Goal: Information Seeking & Learning: Learn about a topic

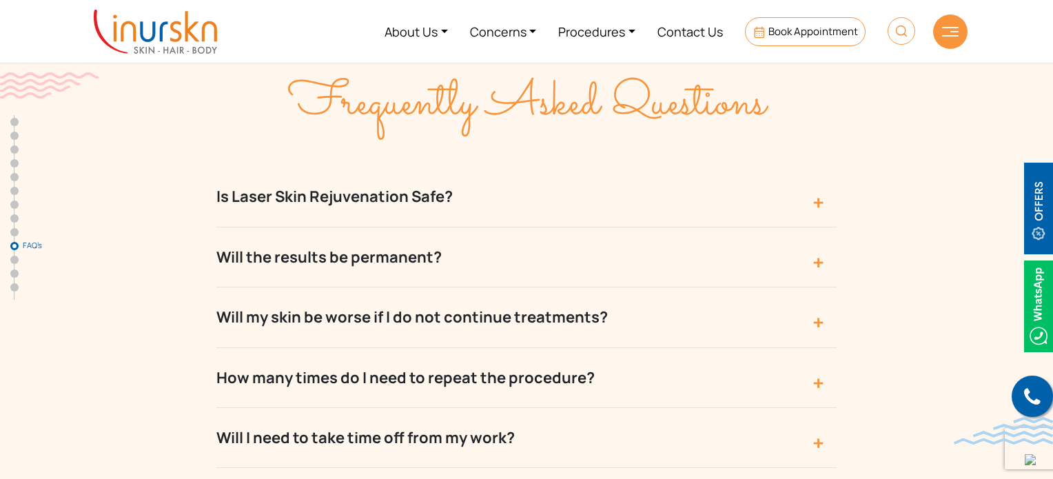
scroll to position [5696, 0]
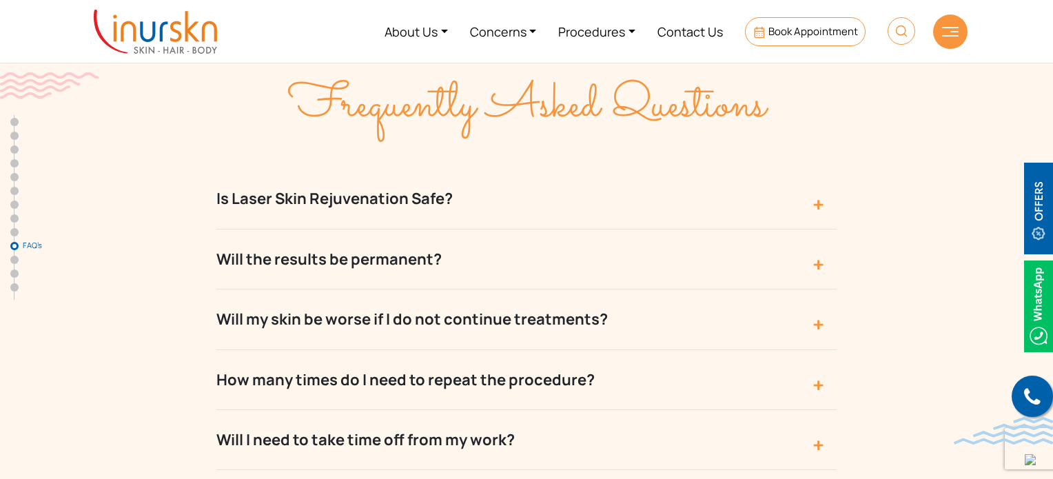
click at [336, 173] on button "Is Laser Skin Rejuvenation Safe?" at bounding box center [526, 199] width 620 height 60
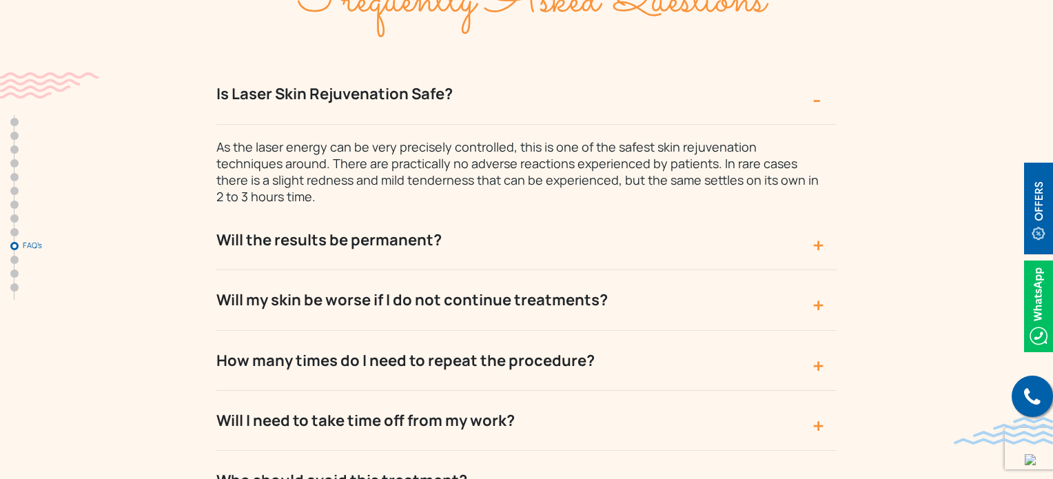
scroll to position [5800, 0]
click at [338, 210] on button "Will the results be permanent?" at bounding box center [526, 240] width 620 height 60
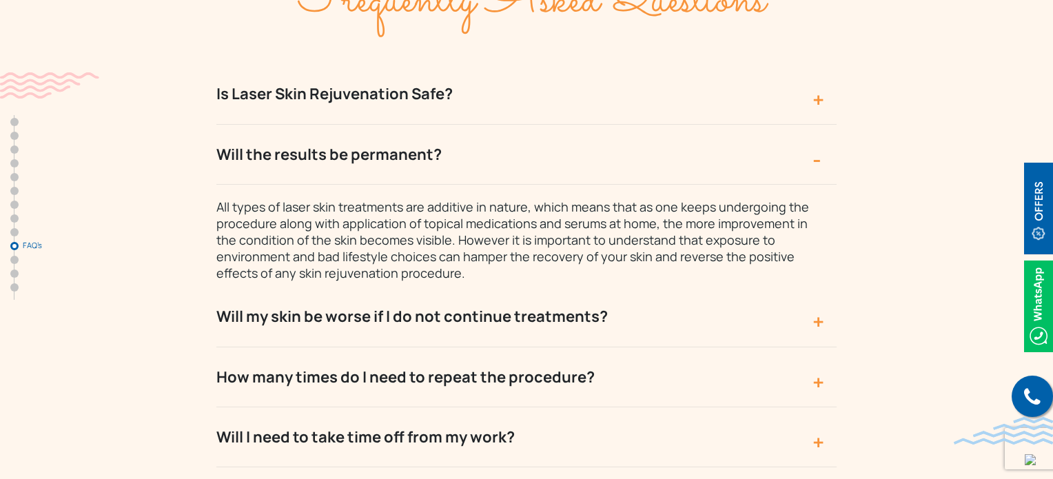
click at [342, 287] on button "Will my skin be worse if I do not continue treatments?" at bounding box center [526, 317] width 620 height 60
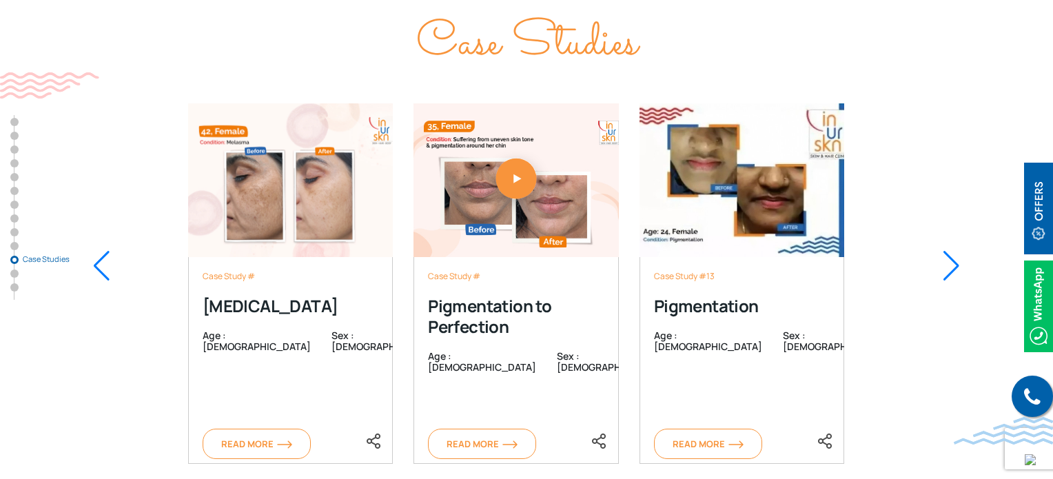
scroll to position [6755, 0]
click at [959, 250] on div at bounding box center [951, 265] width 19 height 30
click at [951, 250] on div at bounding box center [951, 265] width 19 height 30
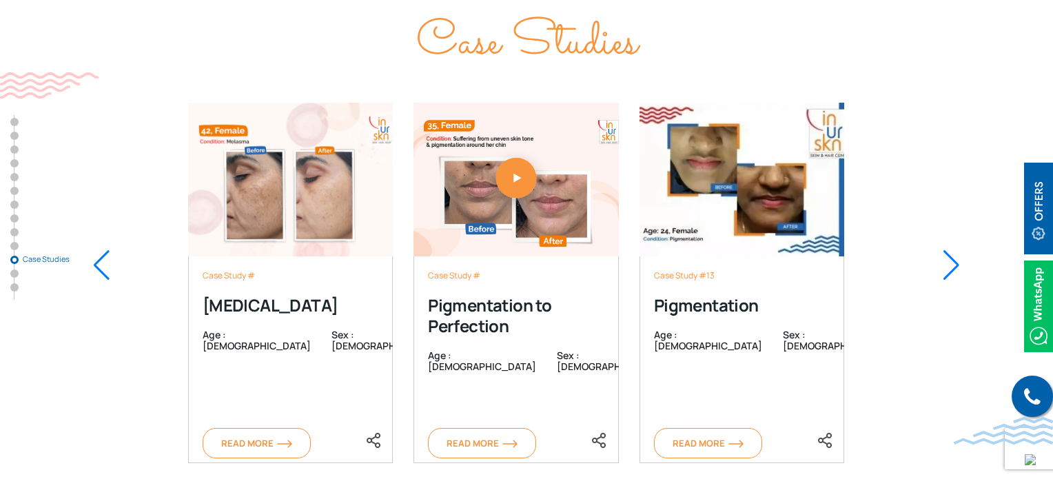
click at [951, 250] on div at bounding box center [951, 265] width 19 height 30
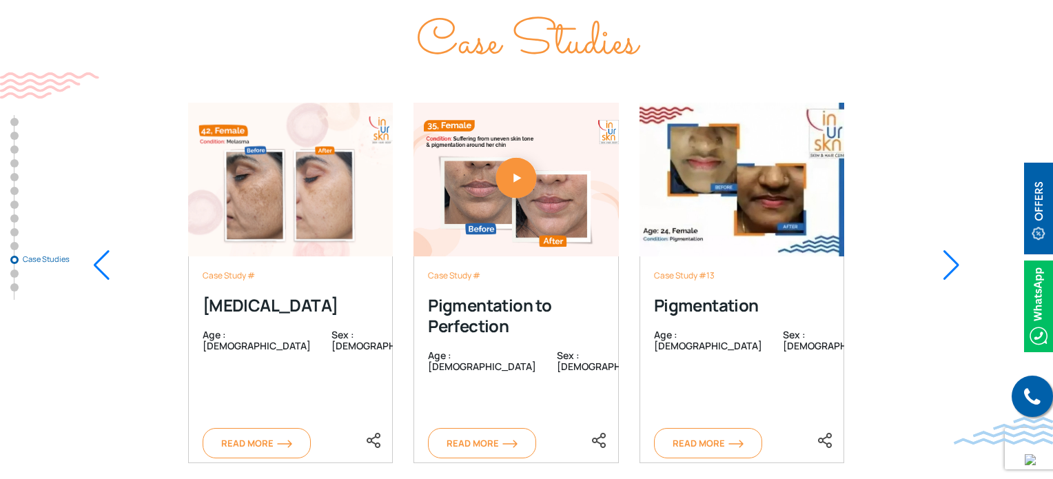
click at [951, 250] on div at bounding box center [951, 265] width 19 height 30
